Goal: Navigation & Orientation: Find specific page/section

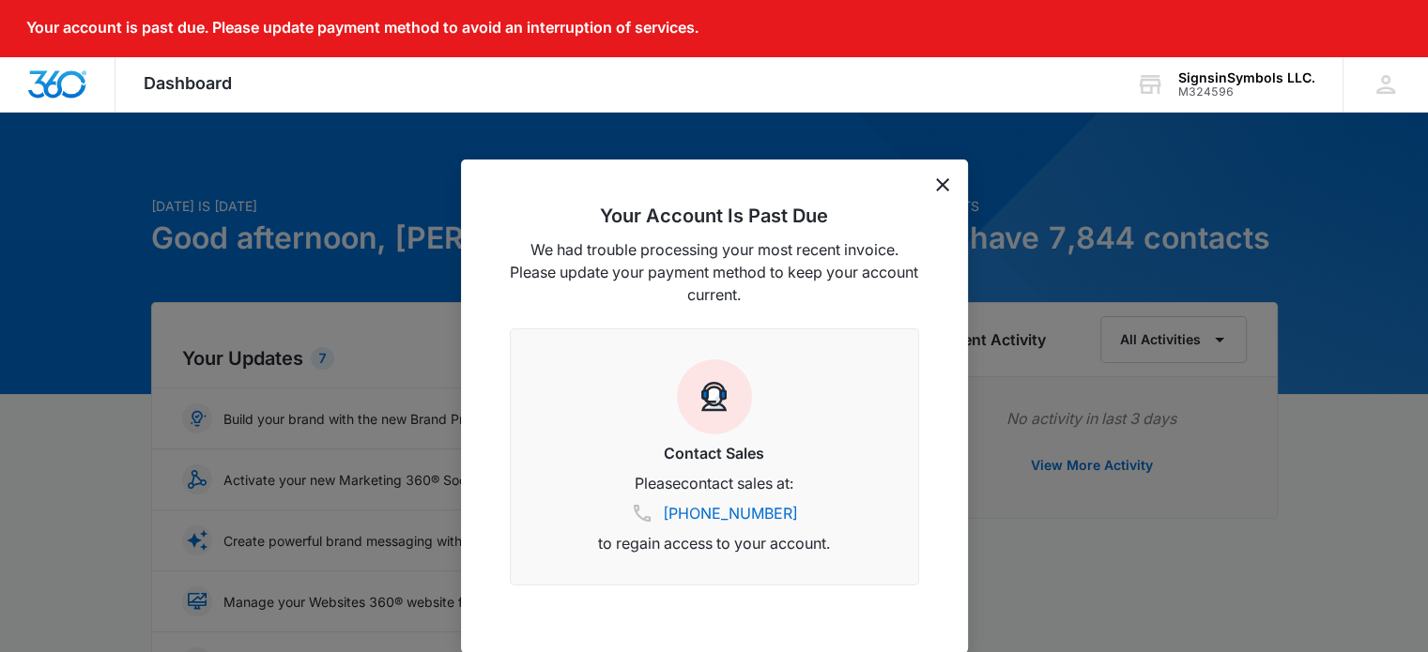
click at [943, 187] on icon "dismiss this dialog" at bounding box center [942, 184] width 13 height 13
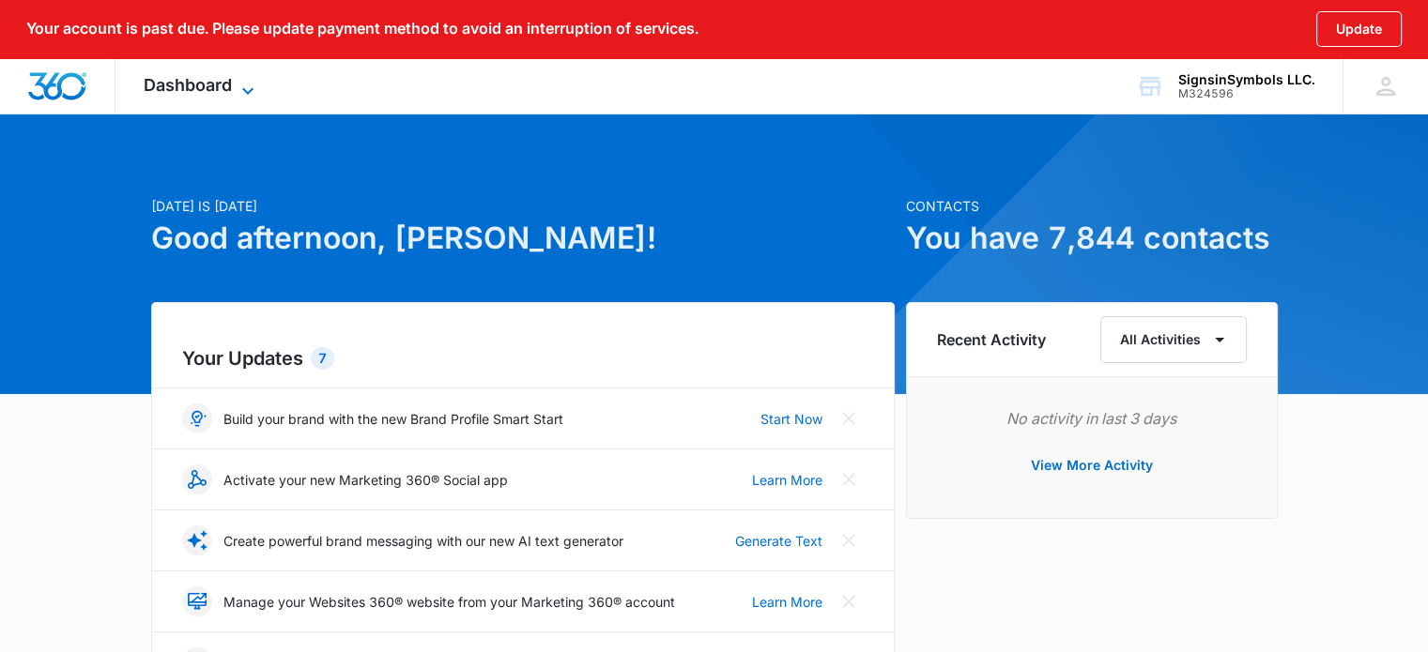
click at [237, 87] on icon at bounding box center [248, 91] width 23 height 23
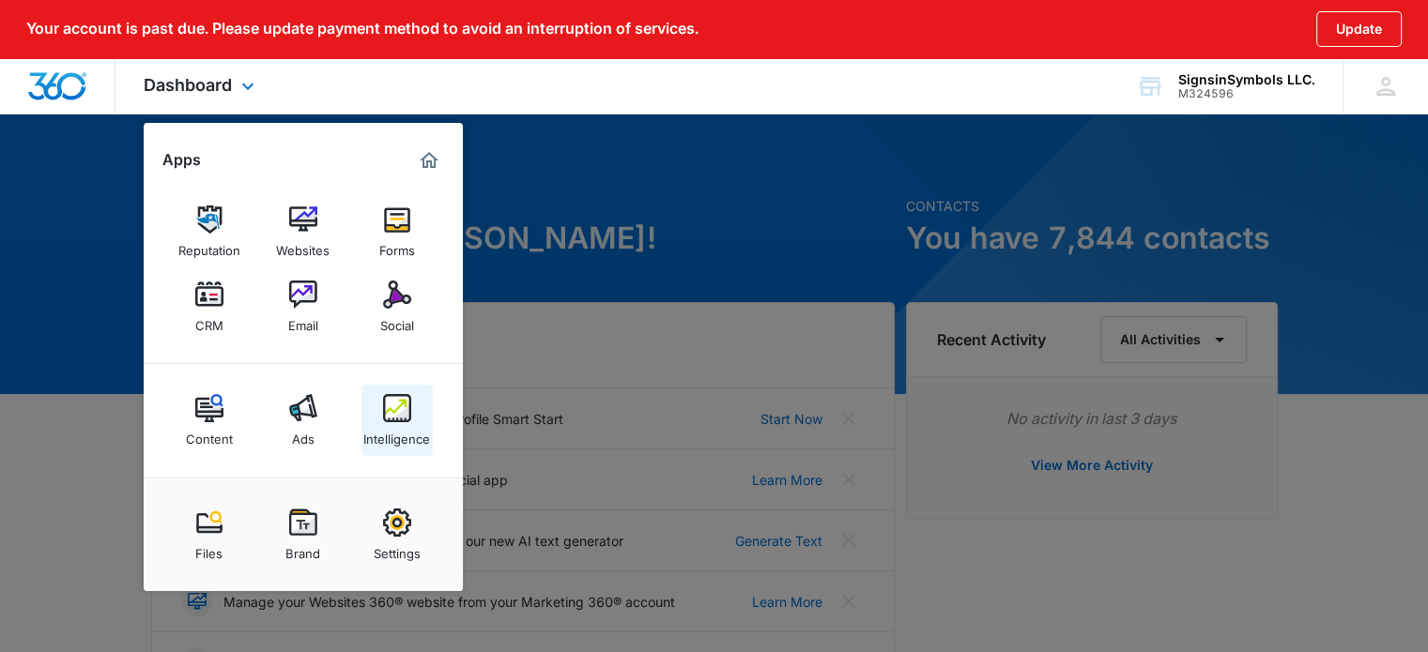
click at [395, 415] on img at bounding box center [397, 408] width 28 height 28
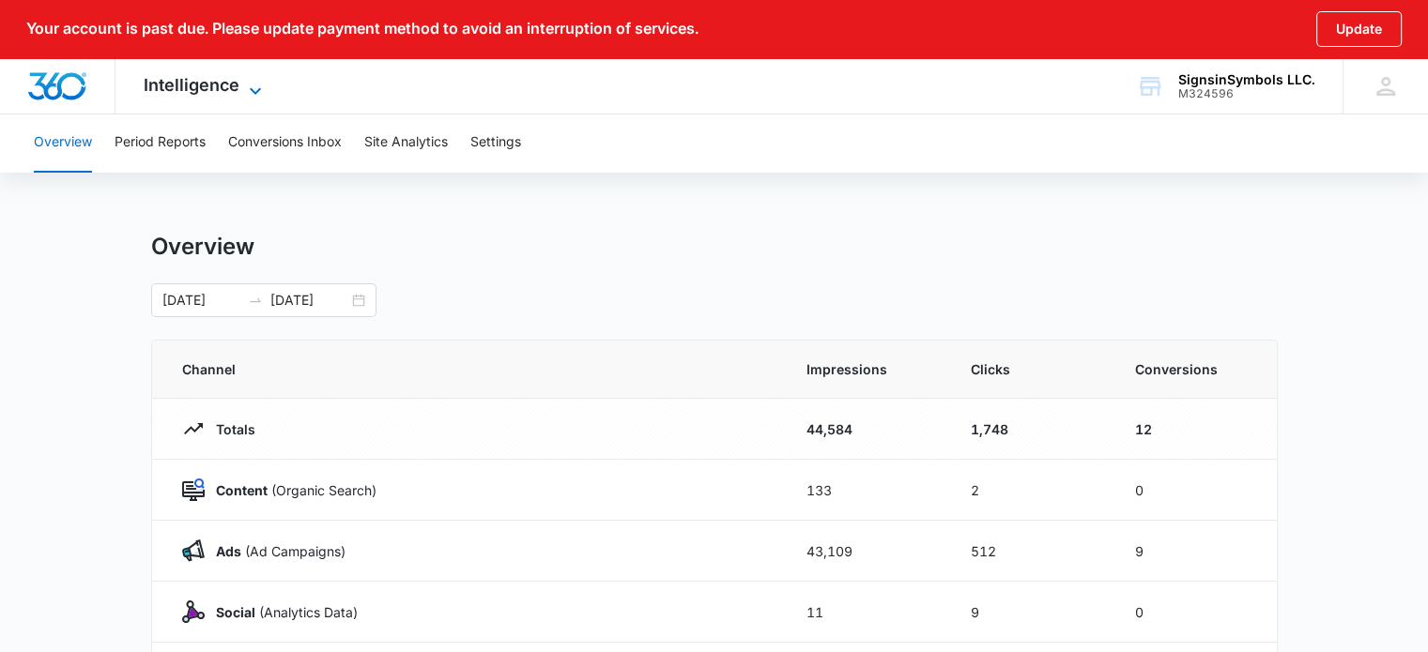
click at [169, 82] on span "Intelligence" at bounding box center [192, 85] width 96 height 20
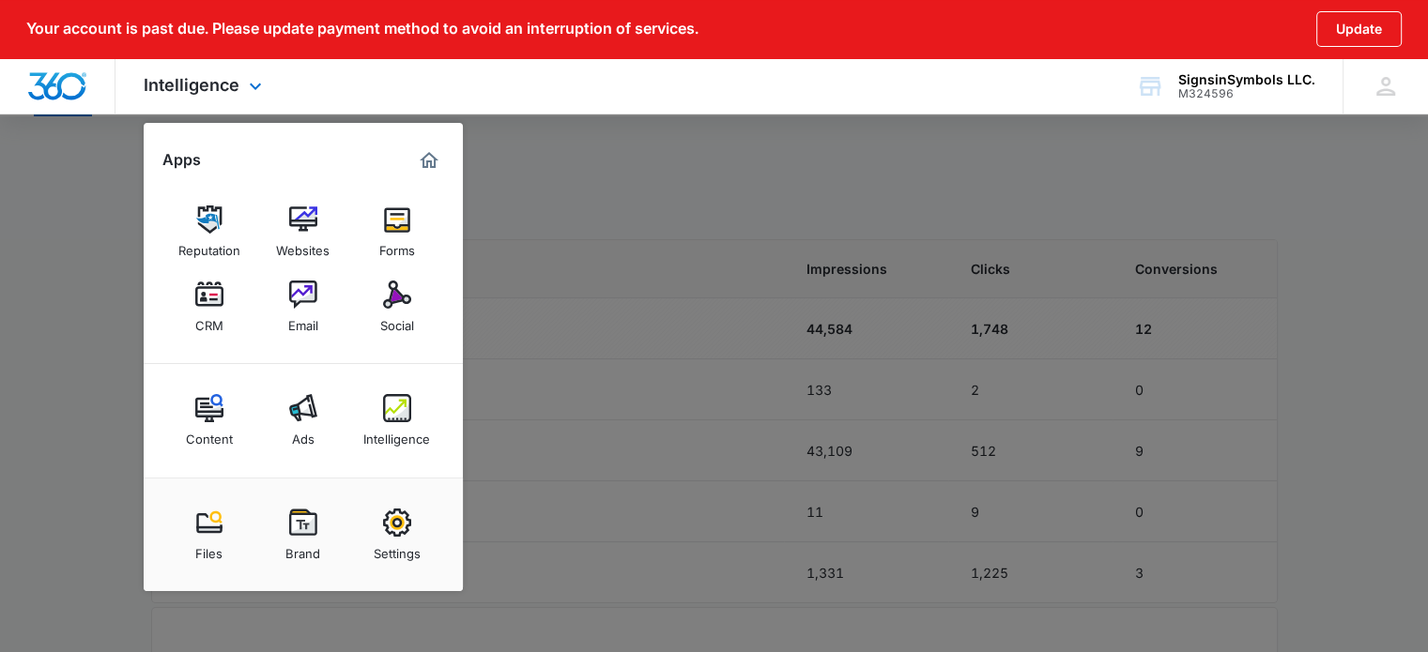
scroll to position [104, 0]
click at [384, 531] on img at bounding box center [397, 523] width 28 height 28
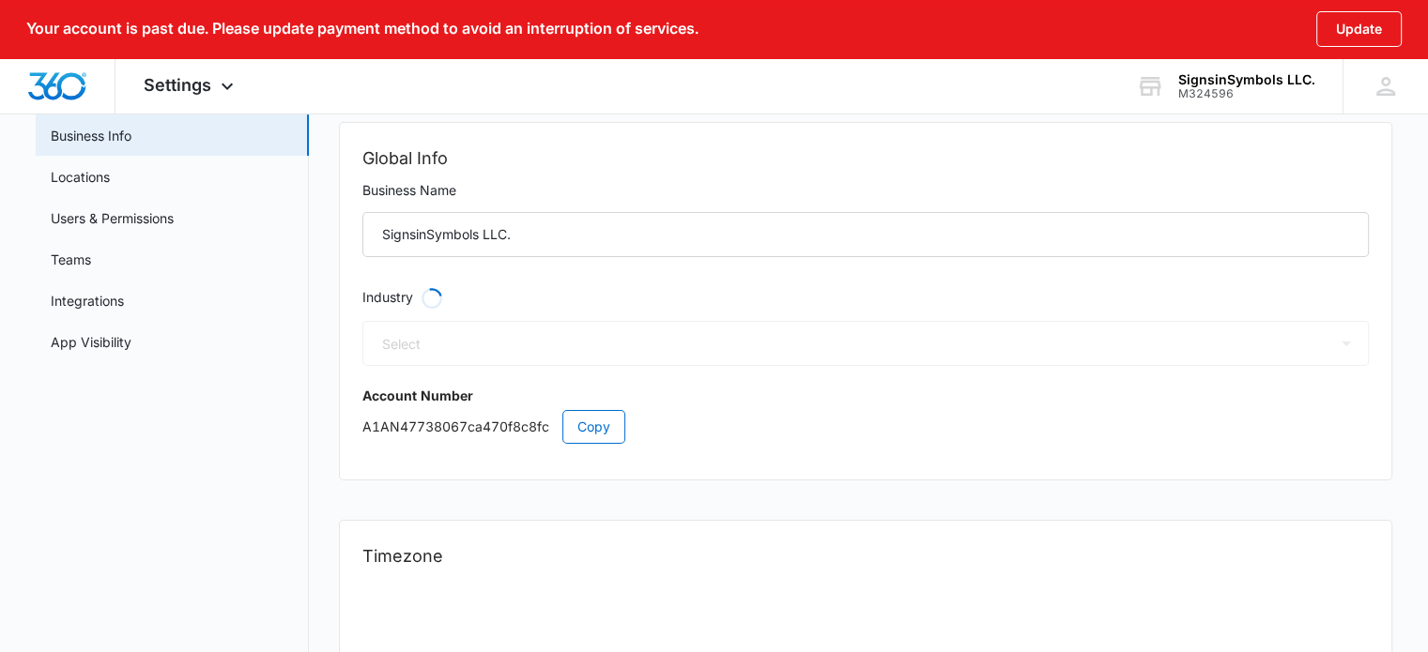
select select "45"
select select "US"
select select "America/[GEOGRAPHIC_DATA]"
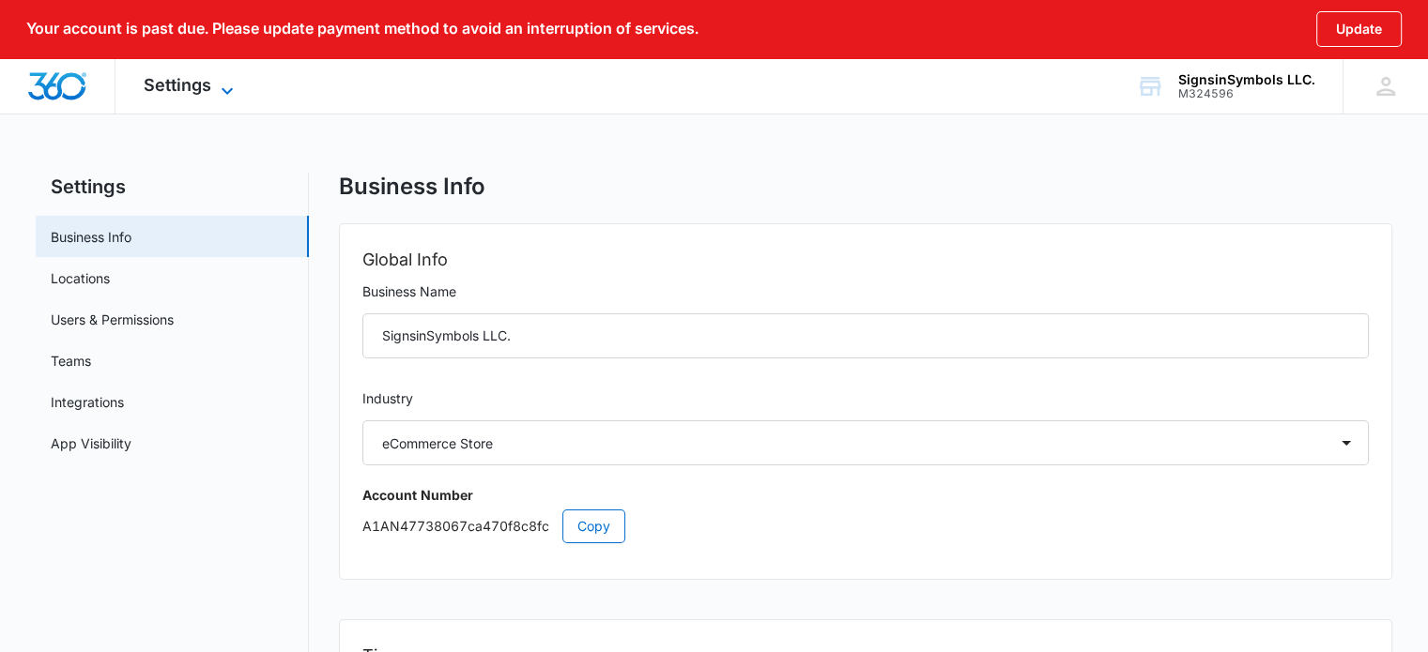
click at [195, 75] on span "Settings" at bounding box center [178, 85] width 68 height 20
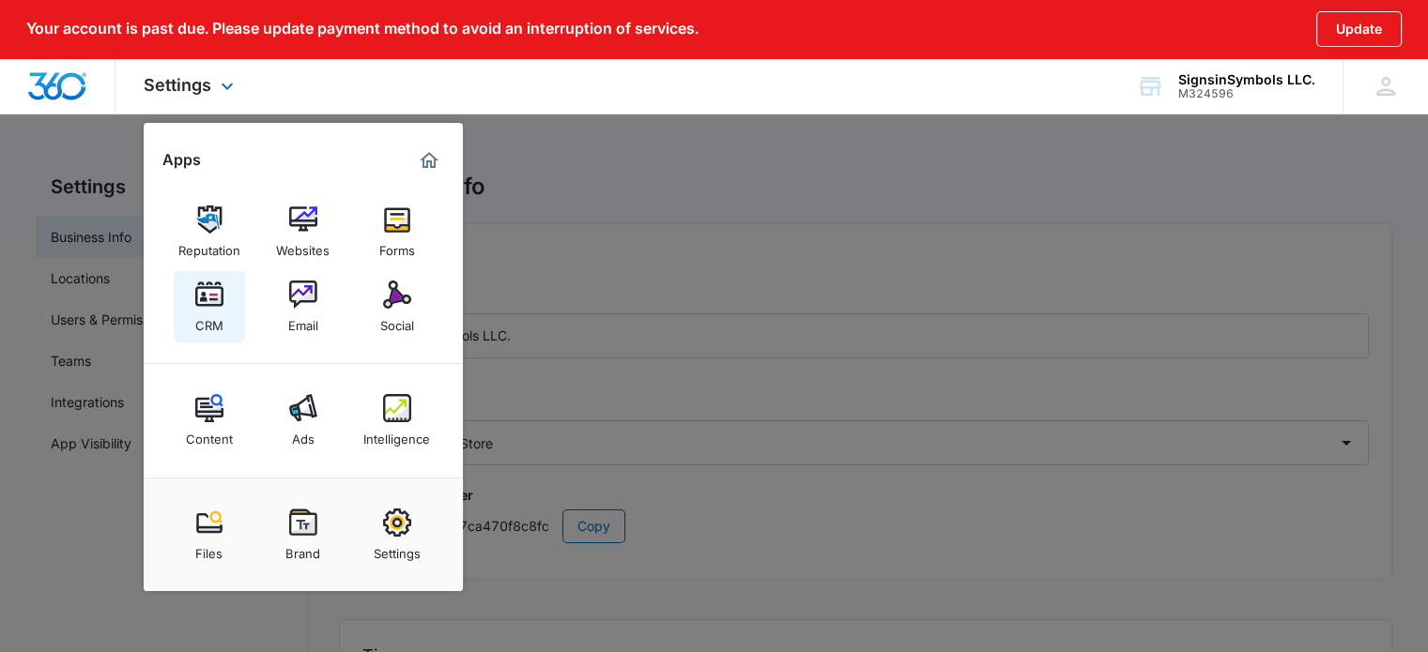
click at [203, 314] on div "CRM" at bounding box center [209, 321] width 28 height 24
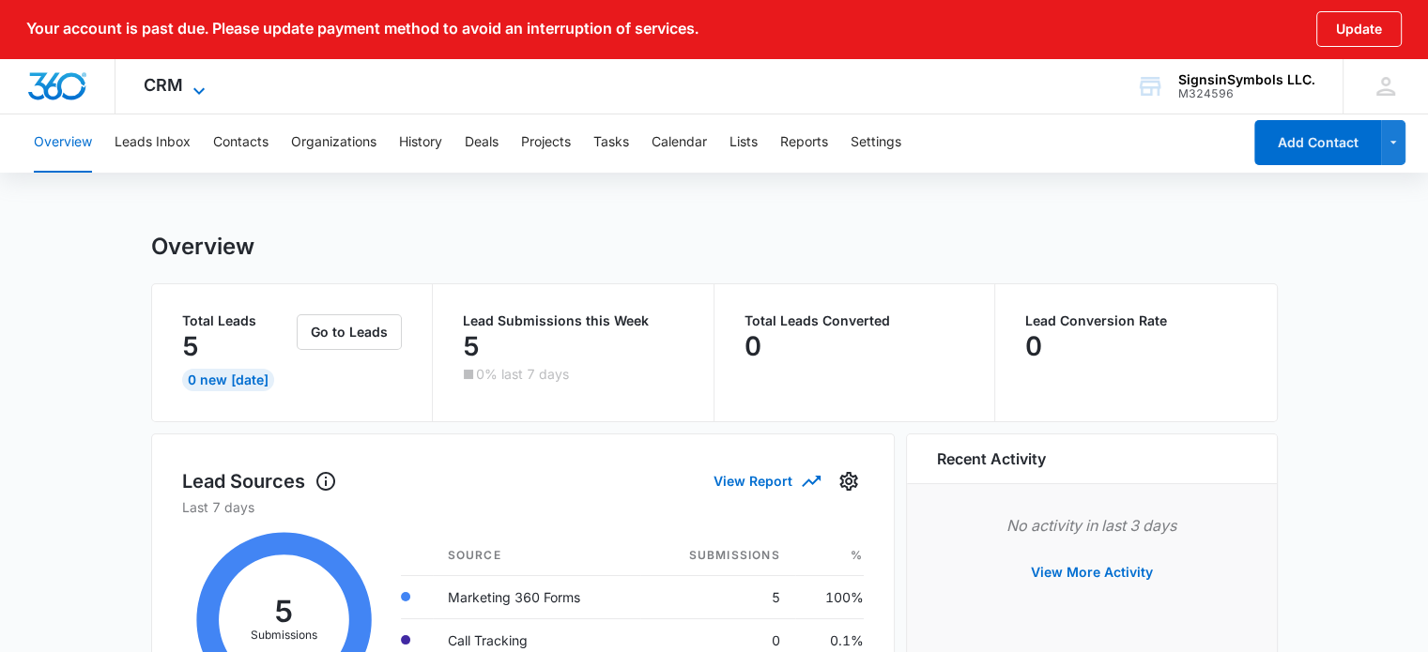
click at [181, 82] on span "CRM" at bounding box center [163, 85] width 39 height 20
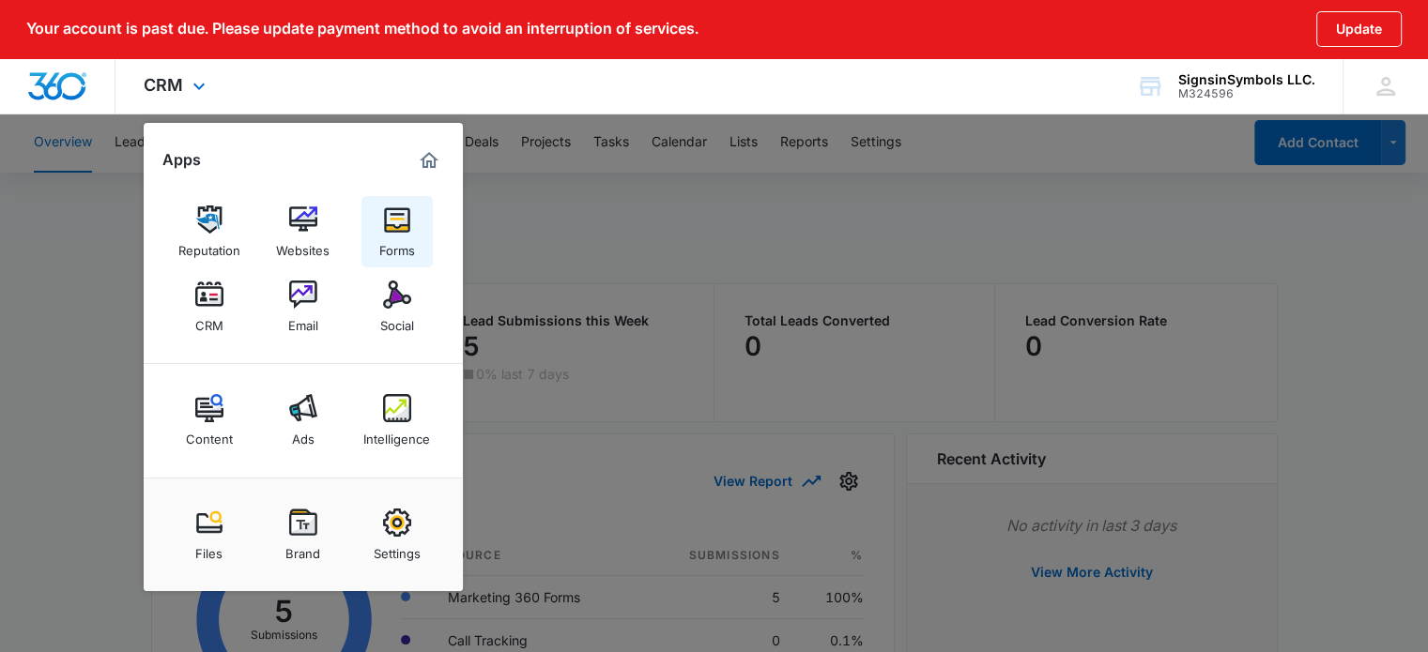
click at [383, 237] on div "Forms" at bounding box center [397, 246] width 36 height 24
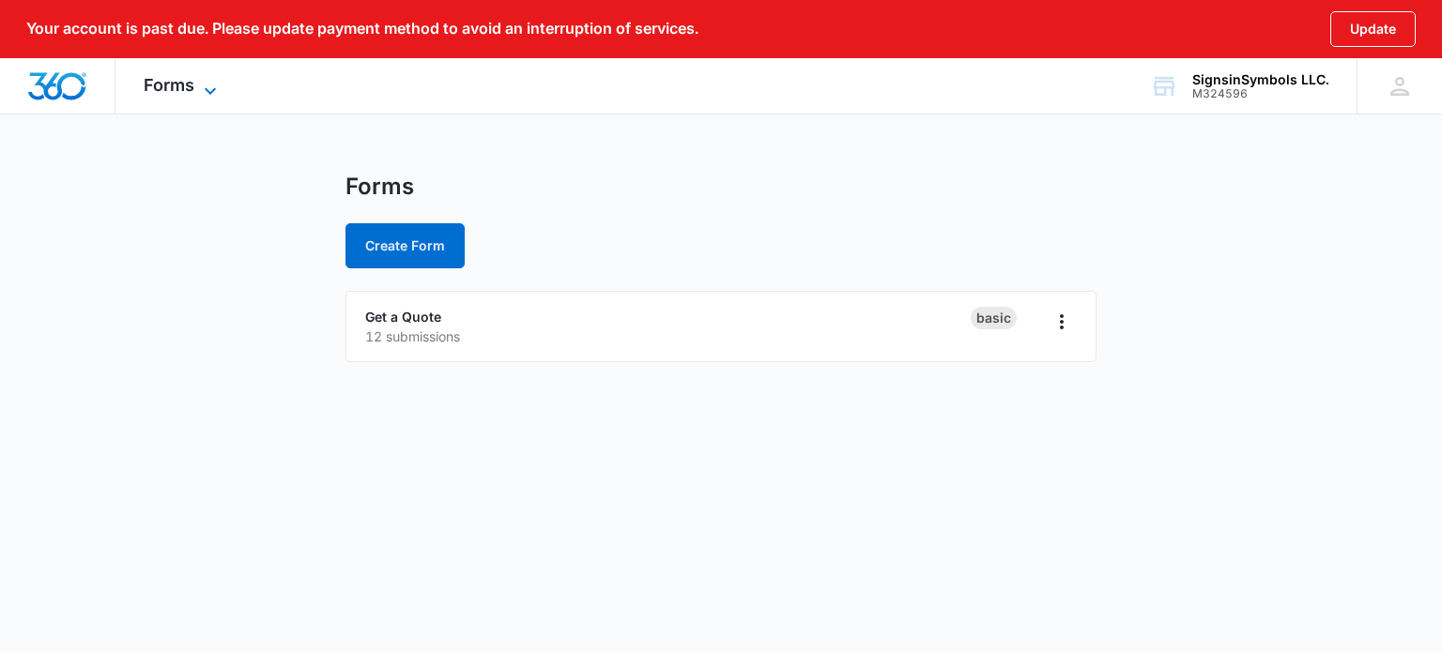
click at [158, 85] on span "Forms" at bounding box center [169, 85] width 51 height 20
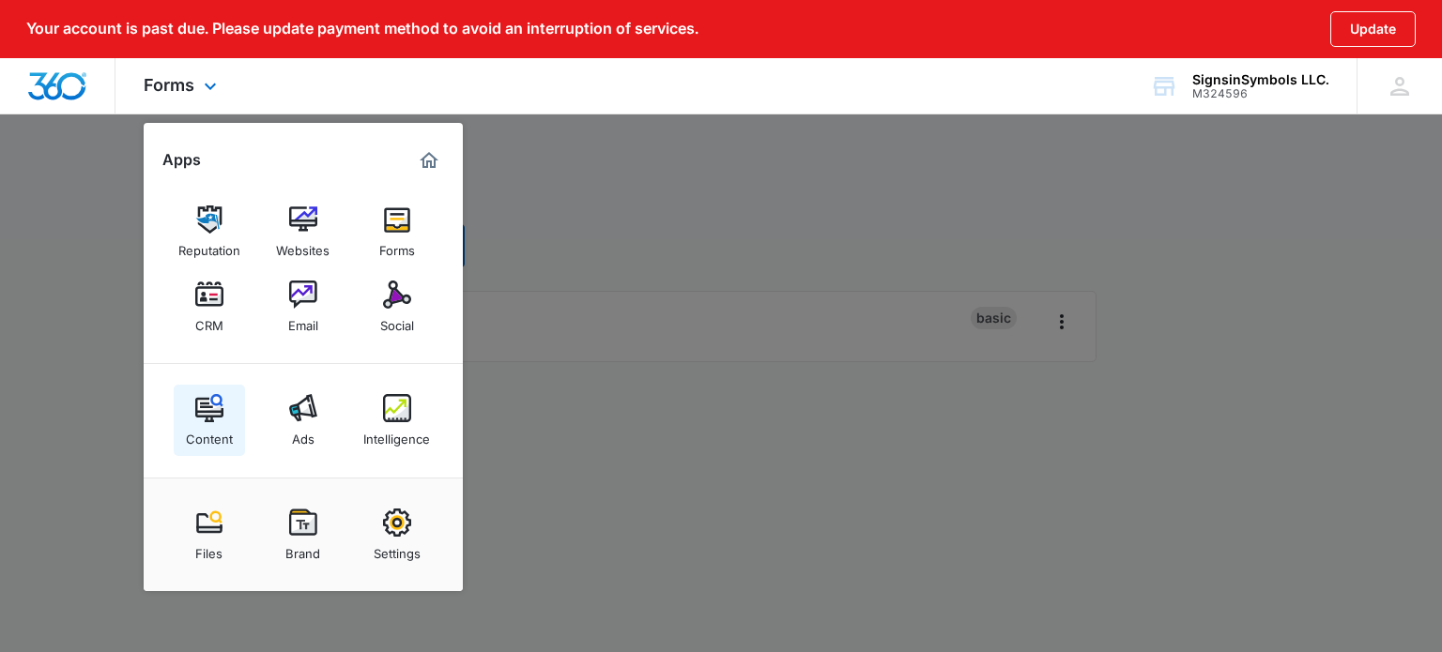
click at [218, 424] on div "Content" at bounding box center [209, 434] width 47 height 24
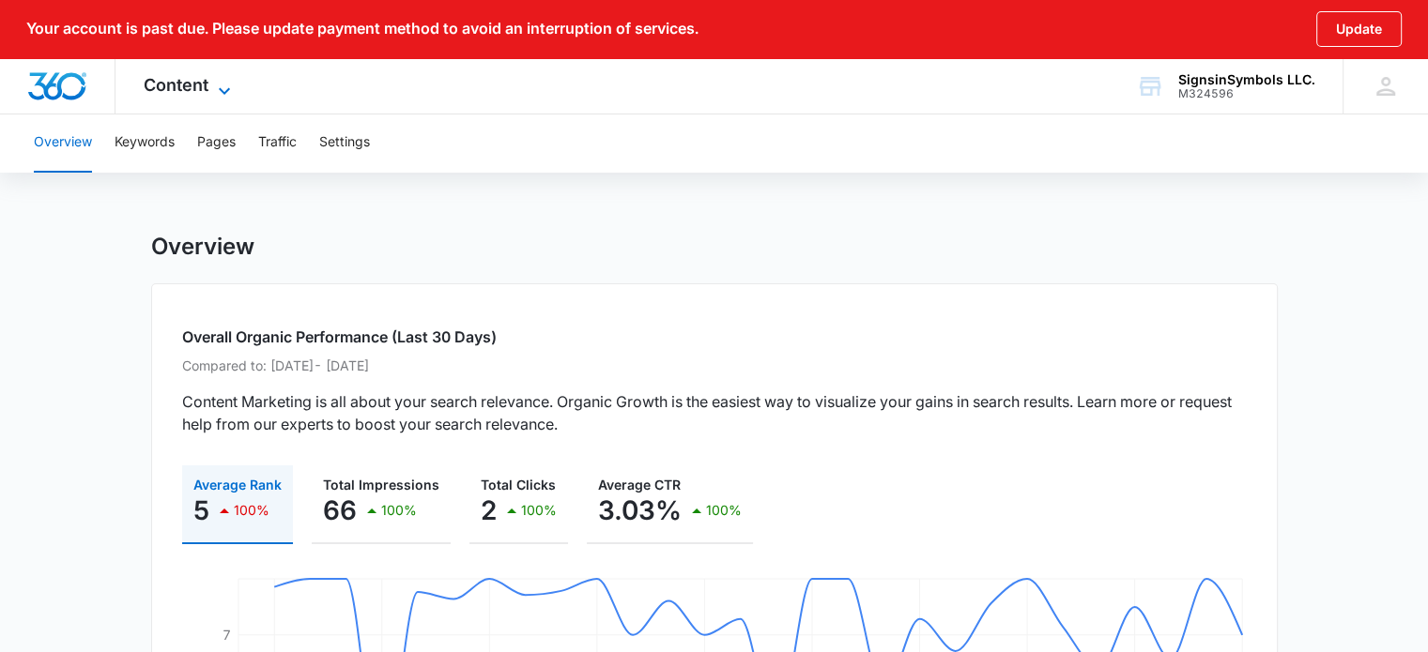
click at [188, 76] on span "Content" at bounding box center [176, 85] width 65 height 20
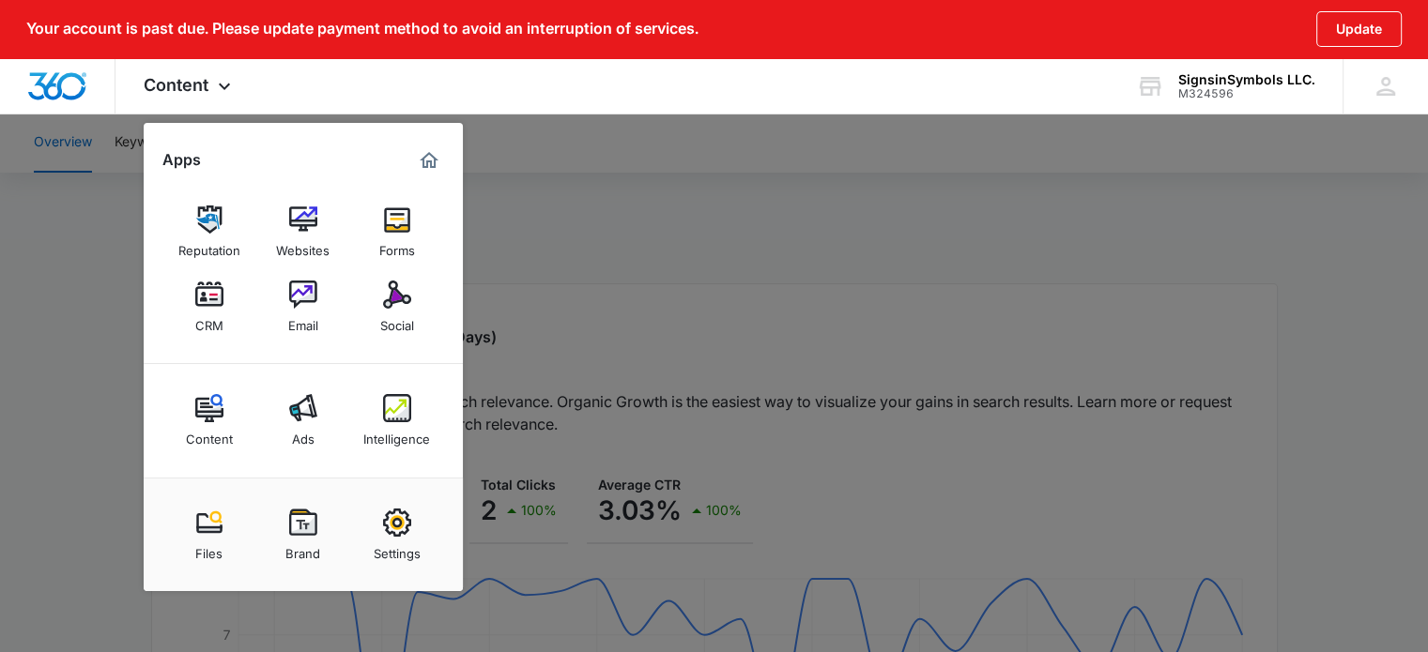
click at [499, 142] on div at bounding box center [714, 326] width 1428 height 652
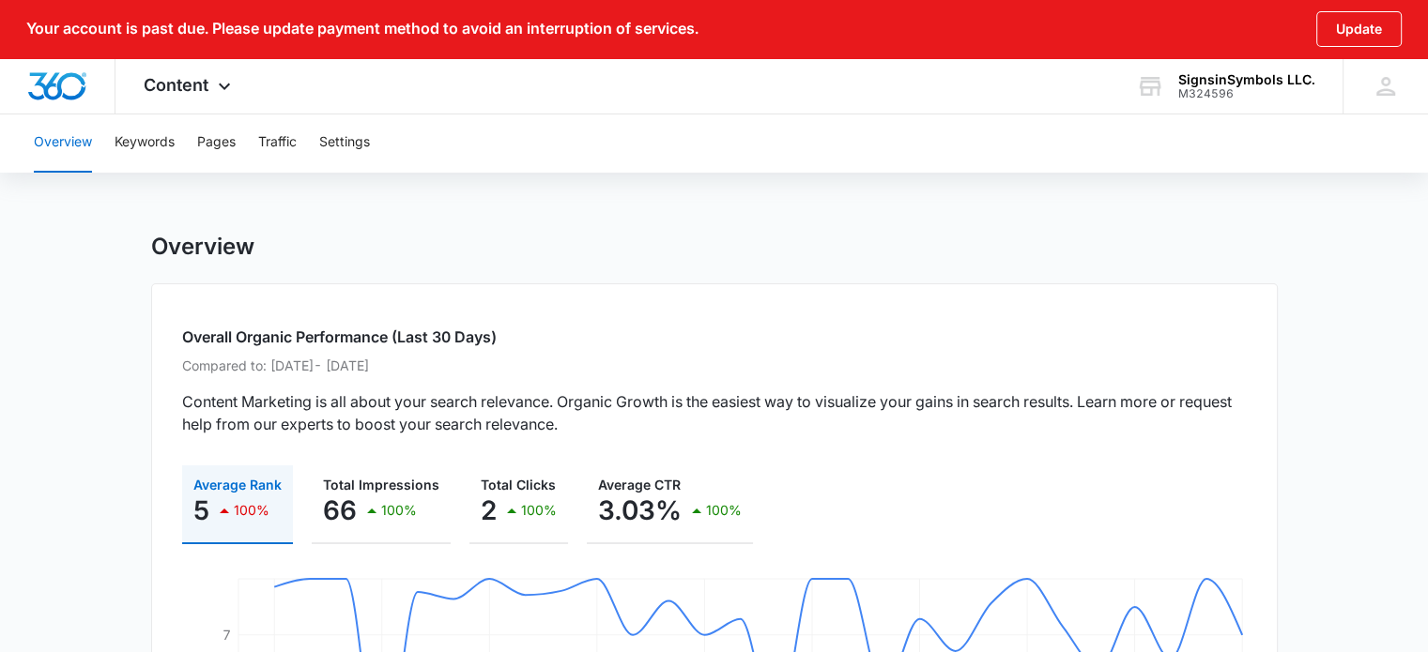
click at [300, 145] on div "Overview Keywords Pages Traffic Settings" at bounding box center [714, 143] width 1383 height 60
click at [278, 145] on button "Traffic" at bounding box center [277, 143] width 38 height 60
